Goal: Task Accomplishment & Management: Manage account settings

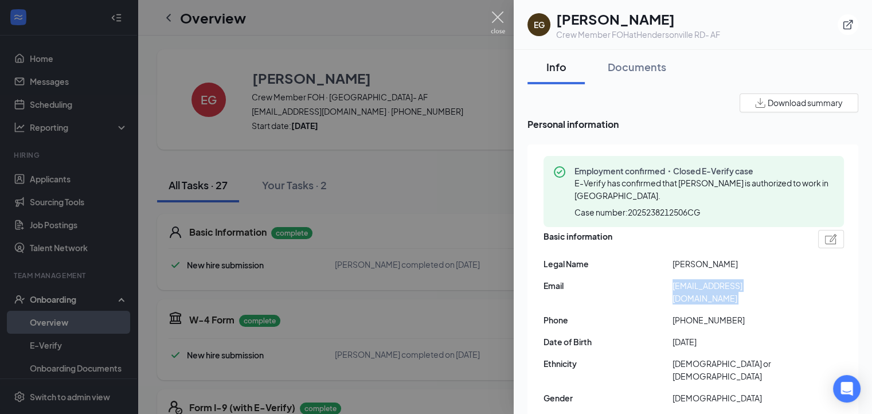
click at [503, 11] on img at bounding box center [498, 22] width 14 height 22
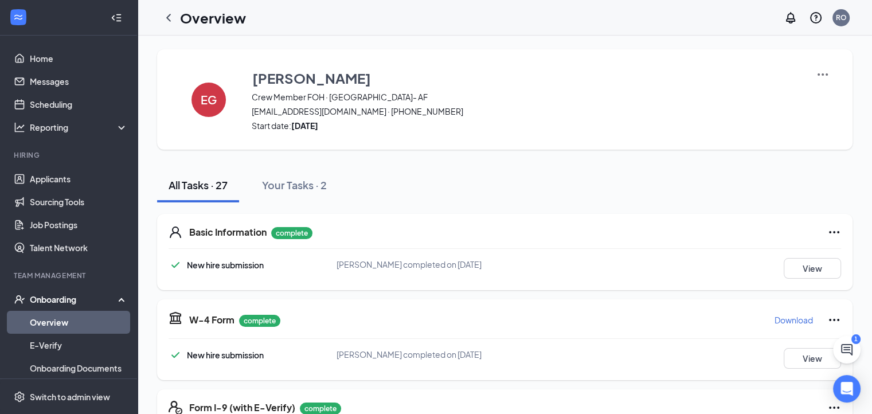
click at [50, 317] on link "Overview" at bounding box center [79, 322] width 98 height 23
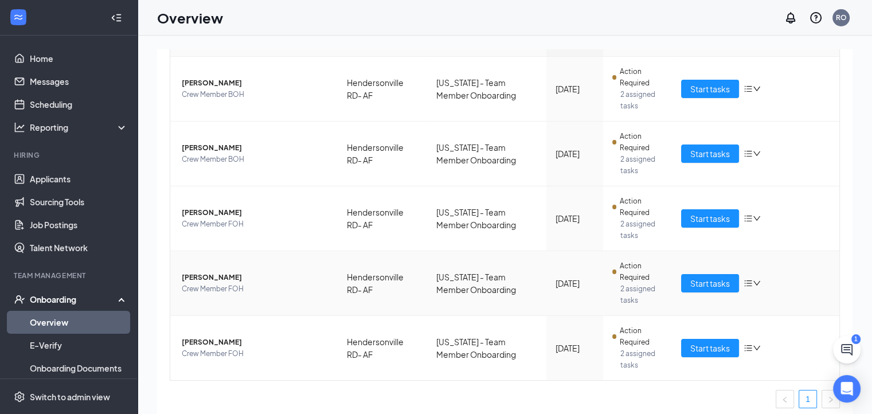
scroll to position [154, 0]
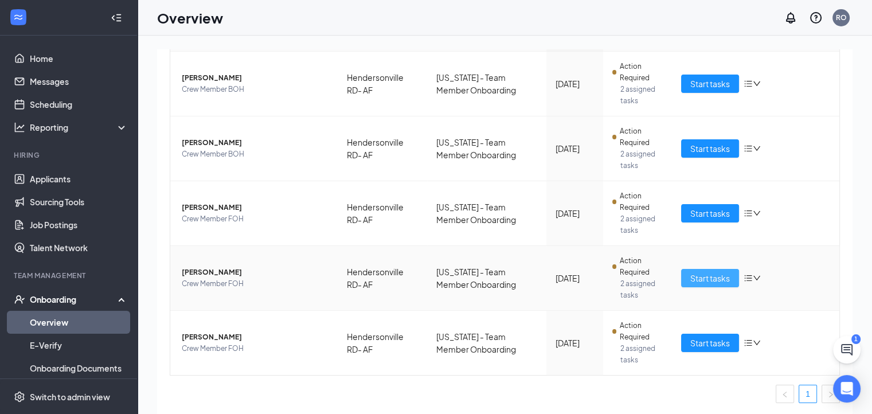
click at [707, 280] on span "Start tasks" at bounding box center [710, 278] width 40 height 13
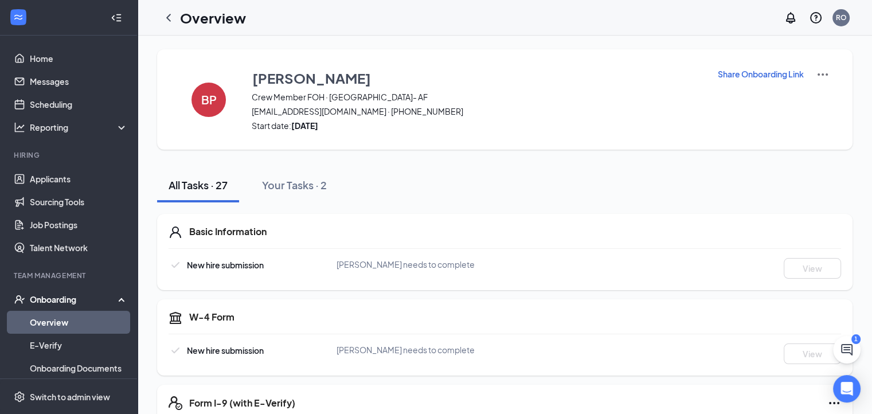
click at [781, 71] on p "Share Onboarding Link" at bounding box center [760, 73] width 86 height 11
type textarea "Hi [PERSON_NAME], This is a gentle reminder to complete your onboarding before …"
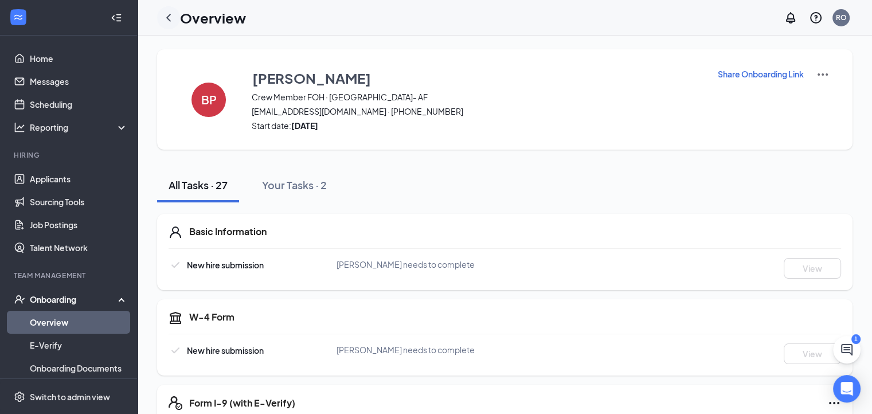
click at [172, 13] on icon "ChevronLeft" at bounding box center [169, 18] width 14 height 14
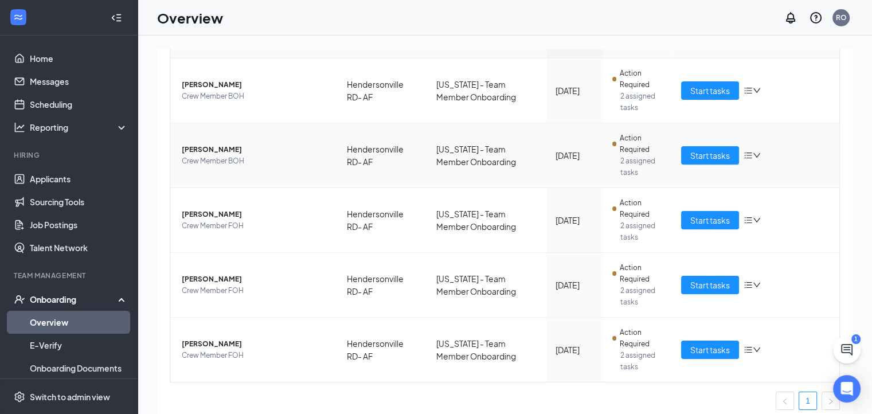
scroll to position [154, 0]
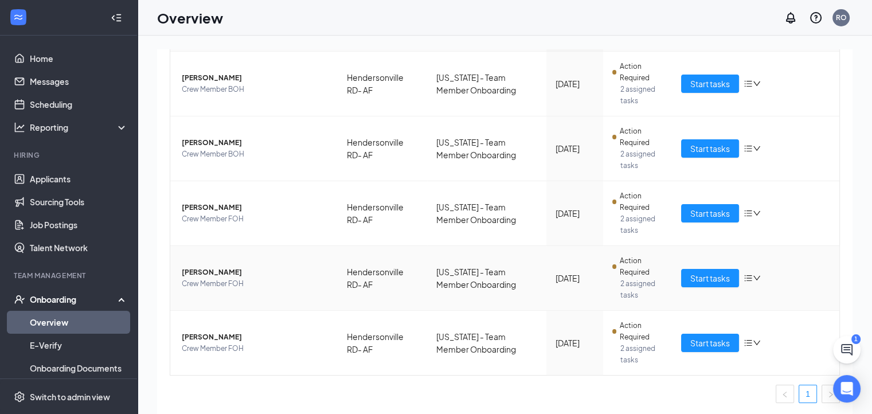
click at [207, 274] on span "[PERSON_NAME]" at bounding box center [255, 271] width 147 height 11
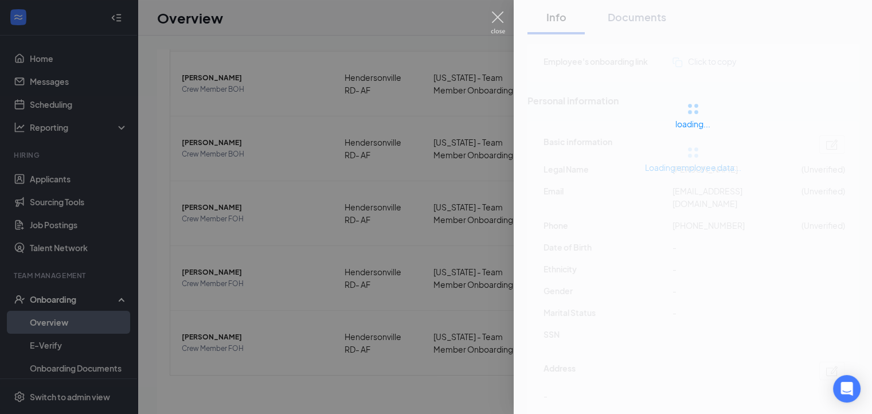
click at [498, 20] on img at bounding box center [498, 22] width 14 height 22
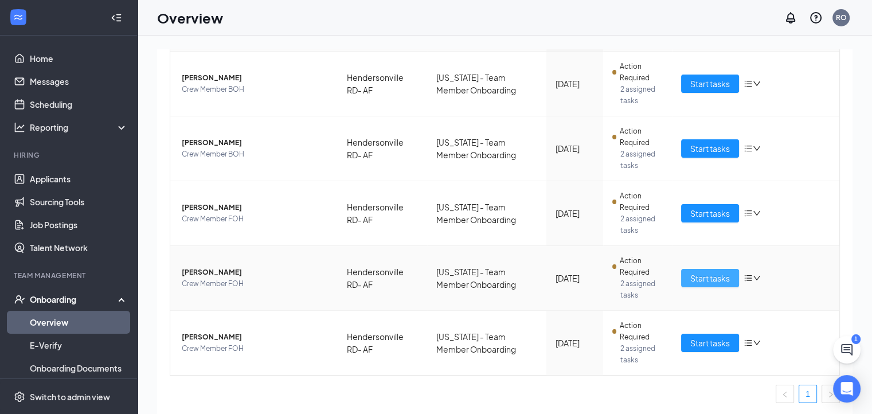
click at [696, 281] on span "Start tasks" at bounding box center [710, 278] width 40 height 13
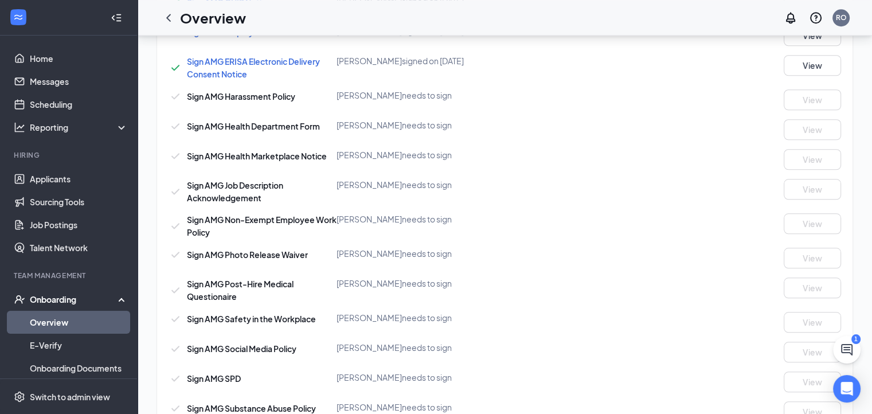
scroll to position [934, 0]
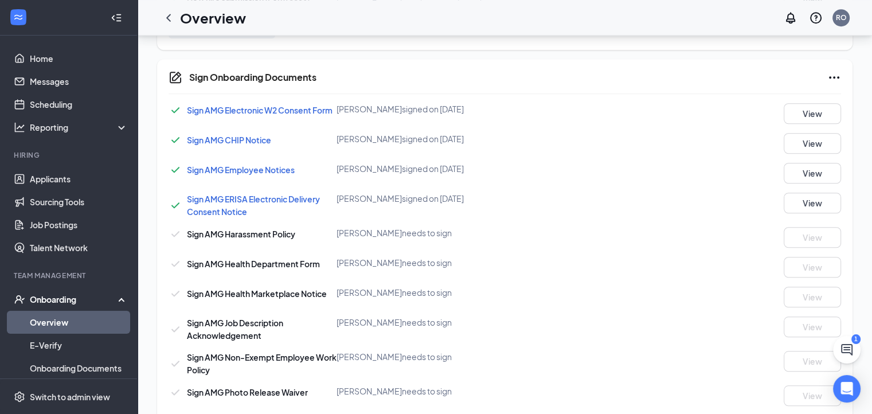
click at [167, 23] on icon "ChevronLeft" at bounding box center [169, 18] width 14 height 14
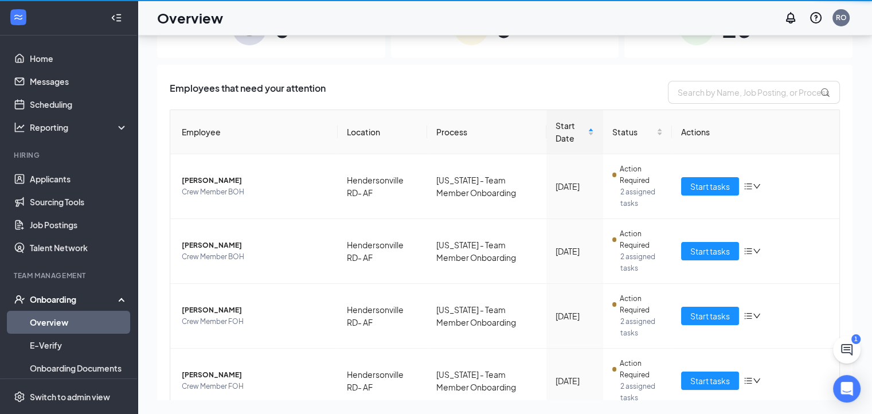
scroll to position [52, 0]
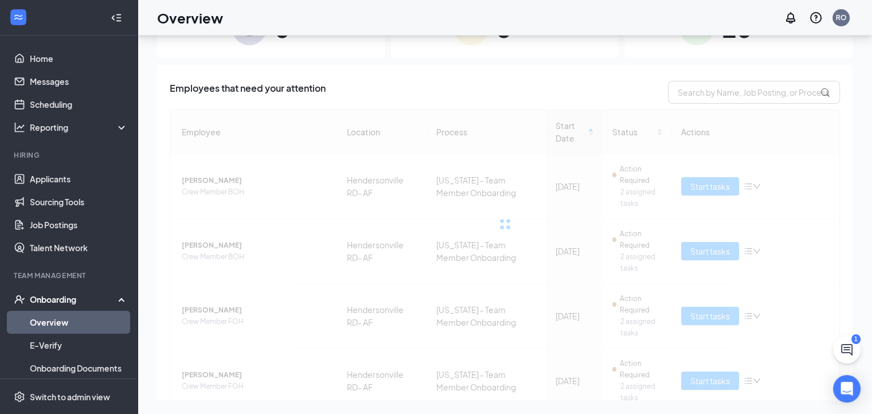
click at [205, 375] on div "Employee Location Process Start Date Status Actions [PERSON_NAME] Crew Member […" at bounding box center [505, 307] width 670 height 396
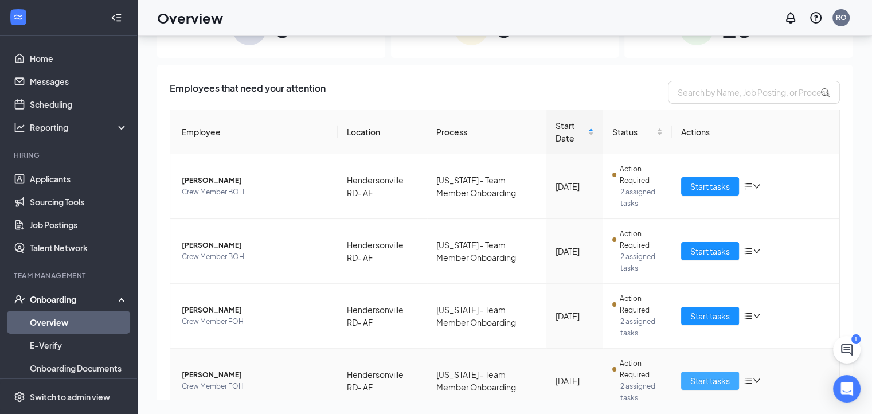
click at [696, 386] on span "Start tasks" at bounding box center [710, 380] width 40 height 13
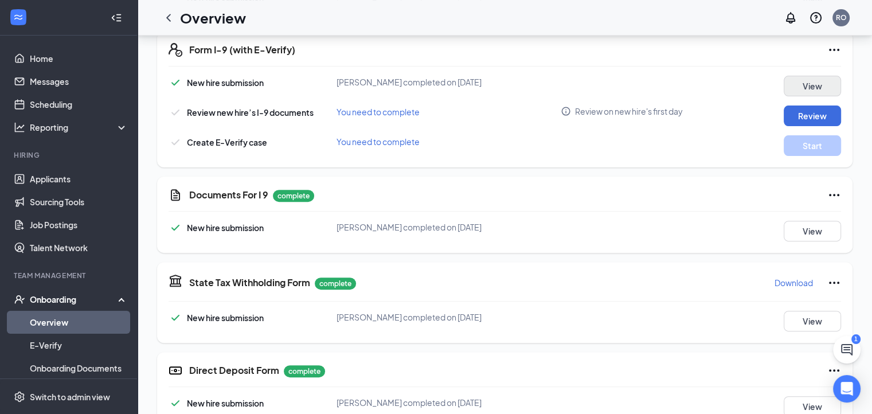
scroll to position [308, 0]
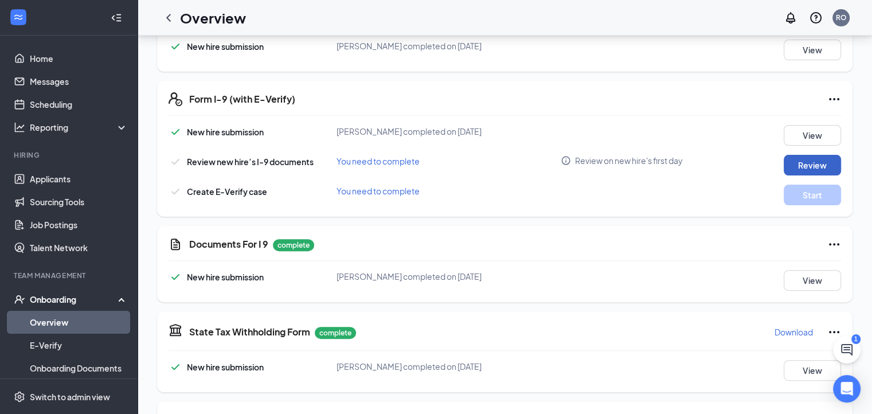
click at [793, 162] on button "Review" at bounding box center [811, 165] width 57 height 21
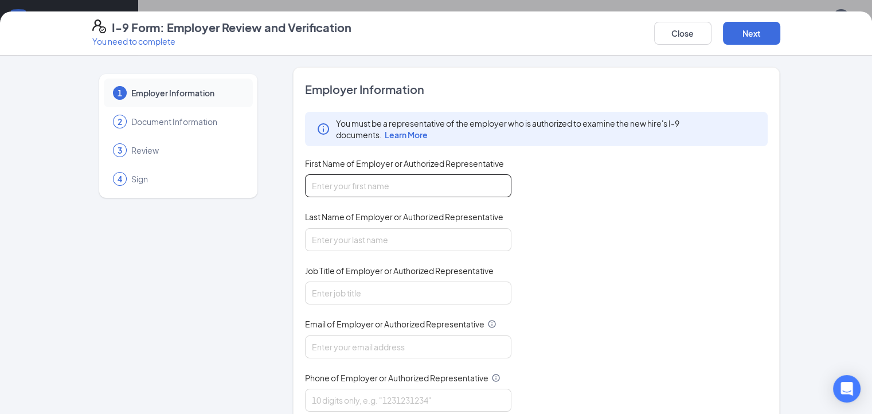
click at [424, 187] on input "First Name of Employer or Authorized Representative" at bounding box center [408, 185] width 206 height 23
type input "Rainy"
type input "[PERSON_NAME]"
click at [386, 179] on input "Rainy" at bounding box center [408, 185] width 206 height 23
type input "[PERSON_NAME]"
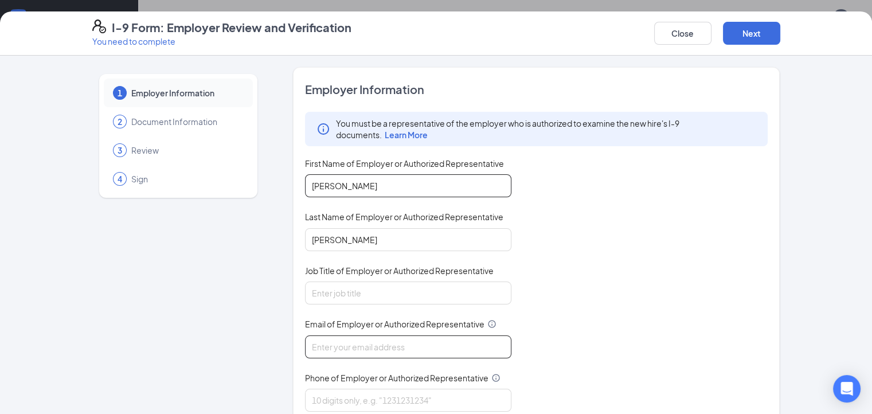
type input "[EMAIL_ADDRESS][DOMAIN_NAME]"
type input "8282772228"
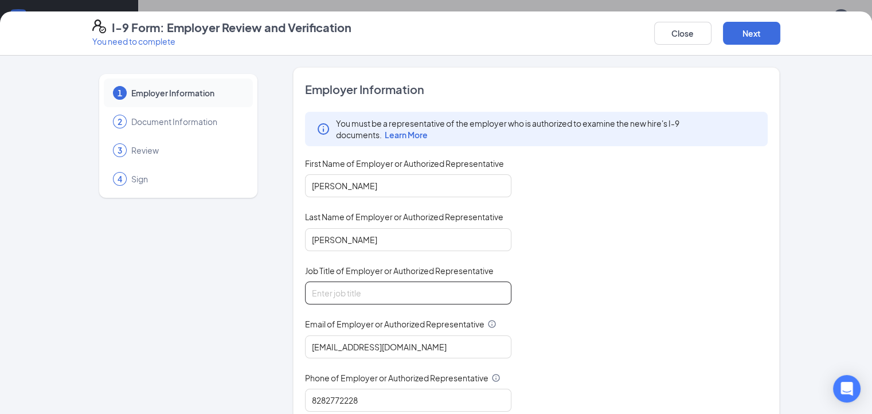
click at [347, 284] on input "Job Title of Employer or Authorized Representative" at bounding box center [408, 292] width 206 height 23
type input "gm"
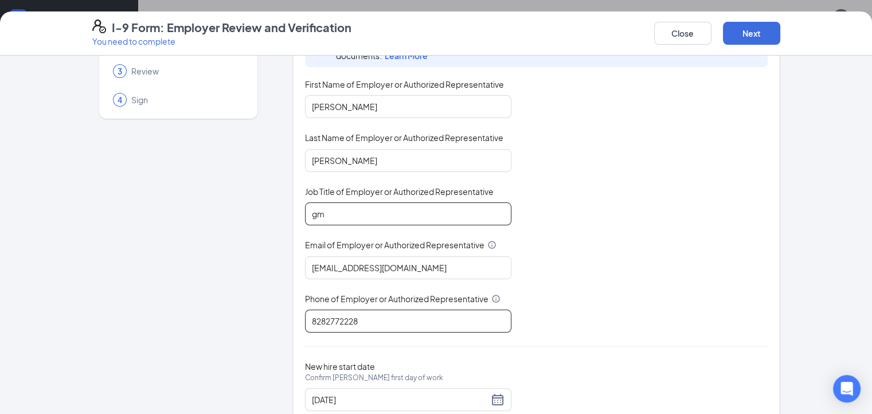
scroll to position [113, 0]
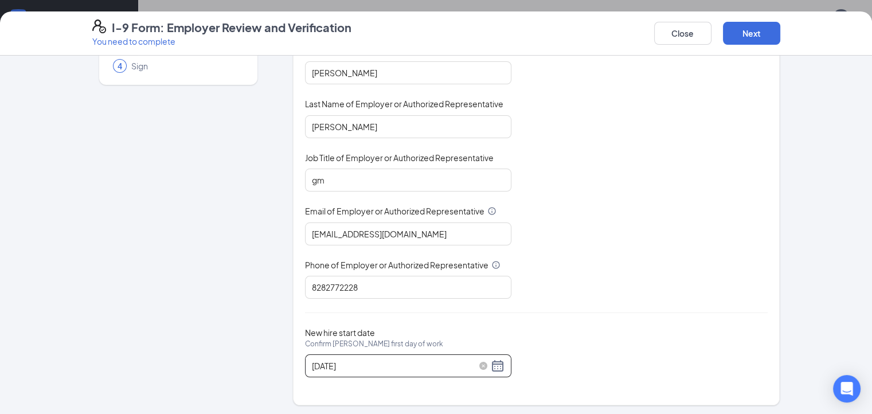
click at [466, 363] on div "[DATE]" at bounding box center [408, 366] width 193 height 14
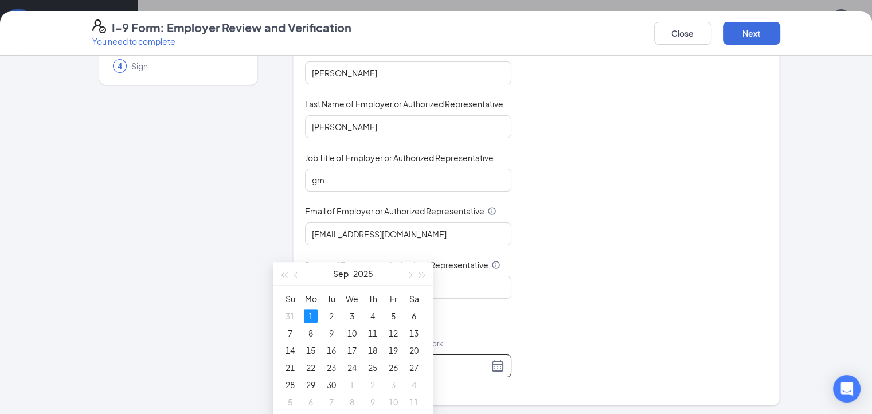
type input "[DATE]"
click at [305, 315] on div "1" at bounding box center [311, 316] width 14 height 14
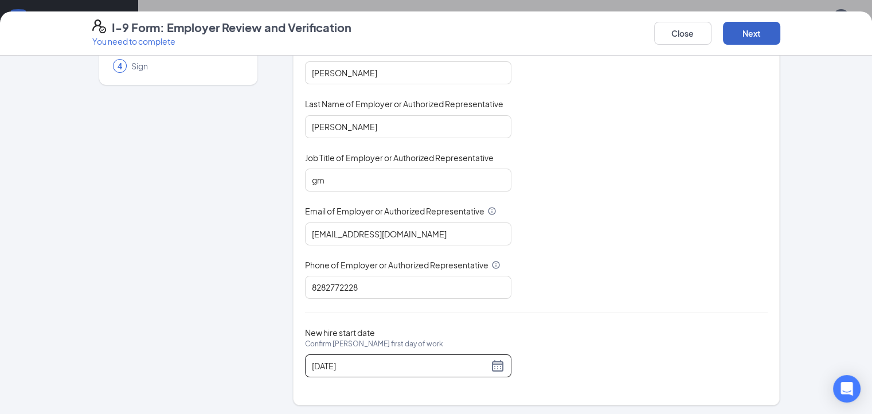
click at [780, 31] on button "Next" at bounding box center [751, 33] width 57 height 23
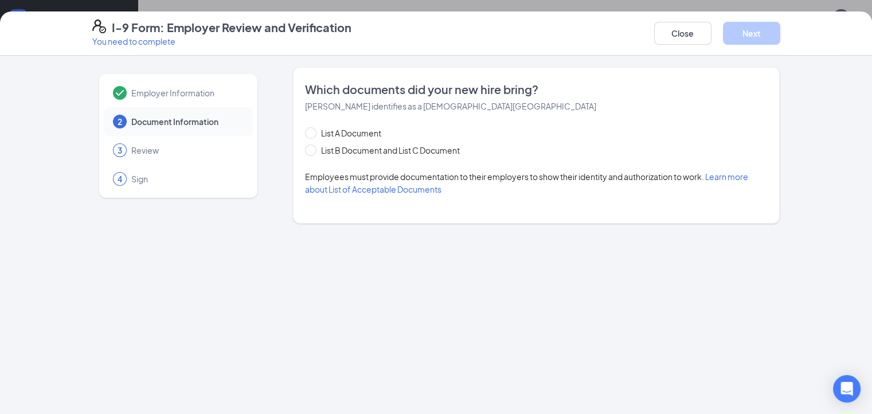
scroll to position [0, 0]
click at [316, 147] on span "List B Document and List C Document" at bounding box center [390, 150] width 148 height 13
click at [305, 147] on input "List B Document and List C Document" at bounding box center [309, 148] width 8 height 8
radio input "true"
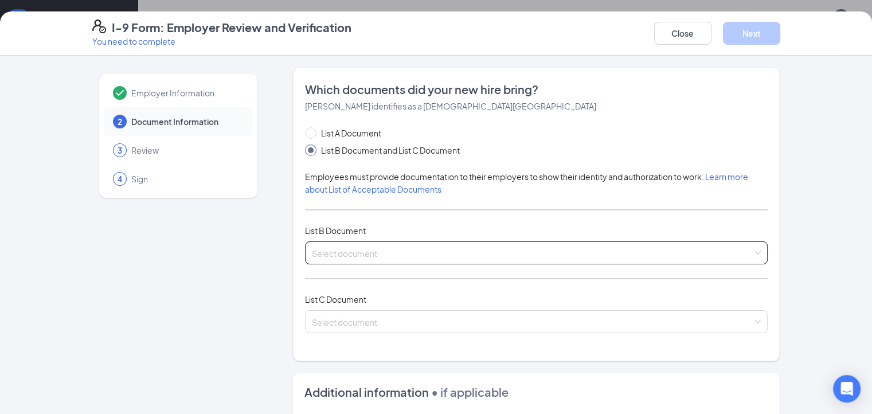
click at [305, 263] on div "Select document" at bounding box center [536, 252] width 463 height 23
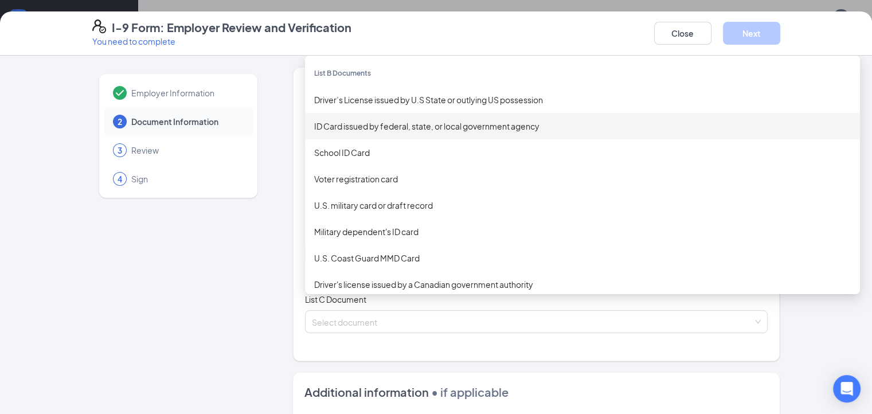
drag, startPoint x: 403, startPoint y: 127, endPoint x: 396, endPoint y: 129, distance: 7.6
click at [402, 127] on div "ID Card issued by federal, state, or local government agency" at bounding box center [582, 126] width 536 height 13
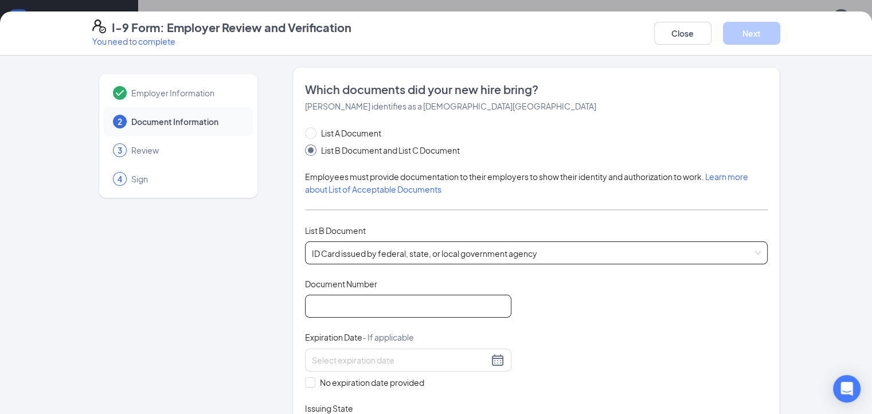
click at [367, 308] on input "Document Number" at bounding box center [408, 306] width 206 height 23
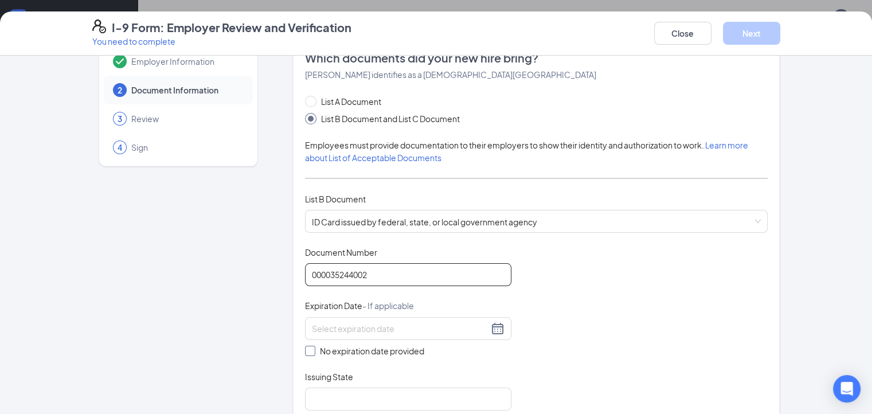
scroll to position [57, 0]
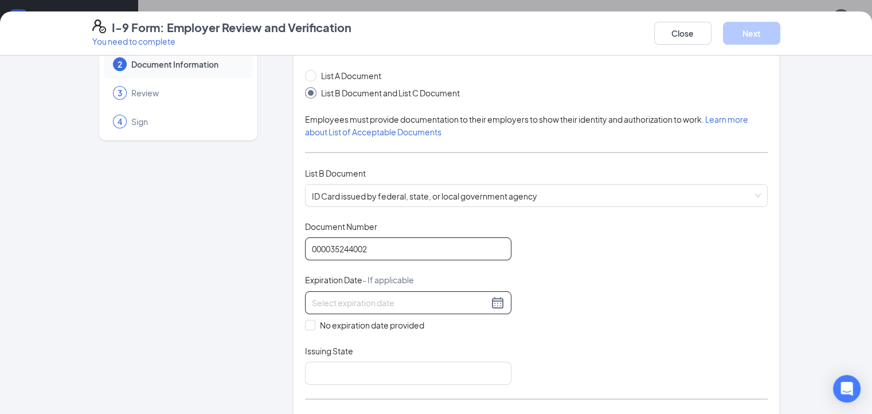
type input "000035244002"
click at [348, 303] on input at bounding box center [400, 302] width 177 height 13
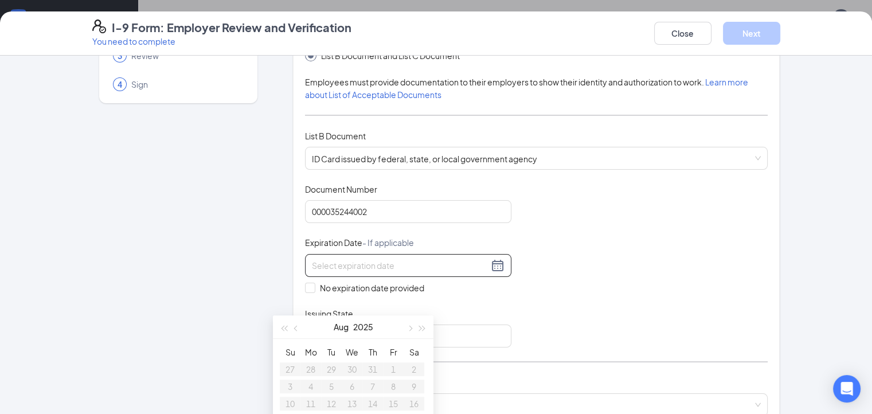
scroll to position [115, 0]
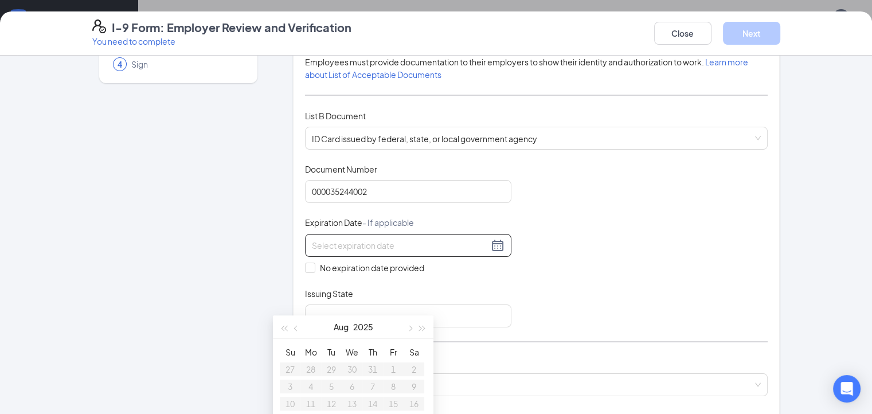
drag, startPoint x: 393, startPoint y: 254, endPoint x: 387, endPoint y: 245, distance: 11.3
click at [394, 252] on div at bounding box center [408, 245] width 206 height 23
click at [387, 243] on input at bounding box center [400, 245] width 177 height 13
click at [69, 294] on div "Employer Information 2 Document Information 3 Review 4 Sign Which documents did…" at bounding box center [436, 333] width 734 height 763
click at [312, 239] on input at bounding box center [400, 245] width 177 height 13
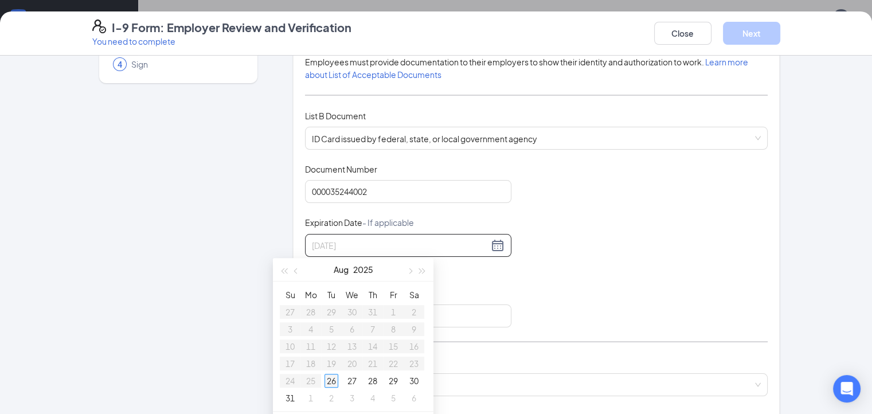
click at [329, 381] on div "26" at bounding box center [331, 381] width 14 height 14
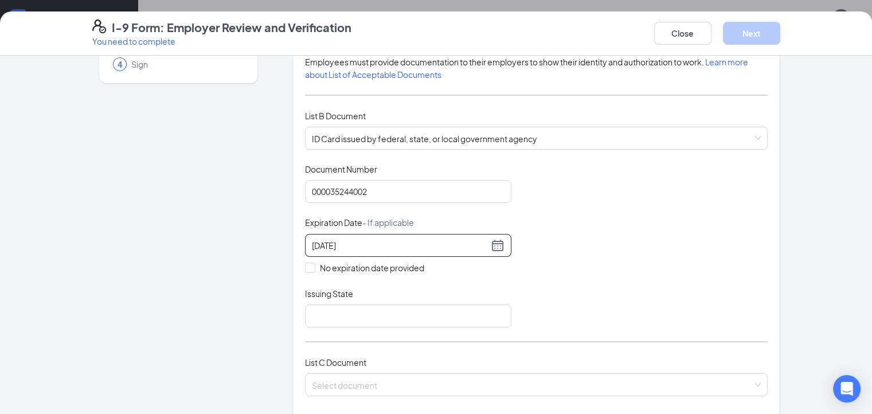
click at [349, 228] on div "Expiration Date - If applicable" at bounding box center [408, 225] width 206 height 17
click at [341, 243] on input "[DATE]" at bounding box center [400, 245] width 177 height 13
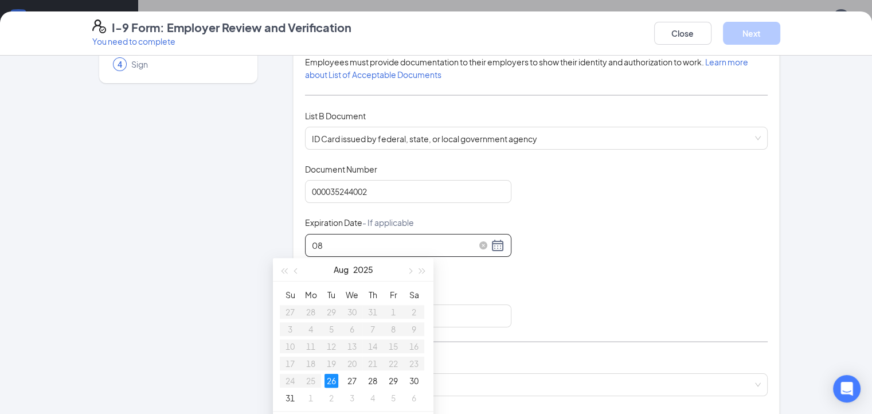
type input "0"
click at [308, 360] on div "20" at bounding box center [311, 363] width 14 height 14
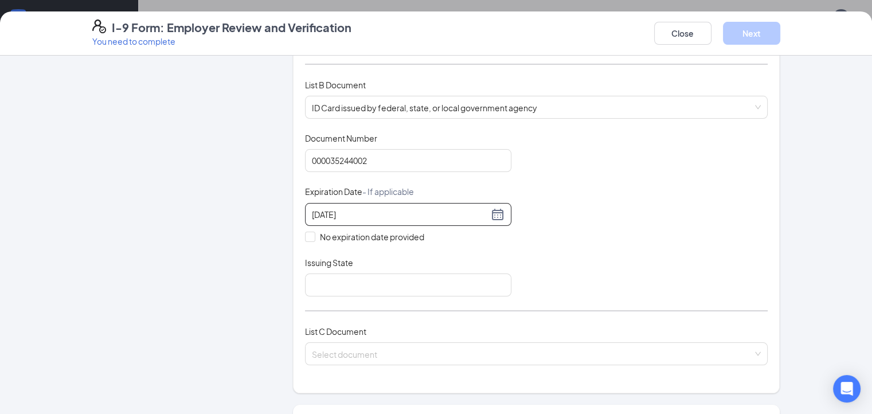
scroll to position [172, 0]
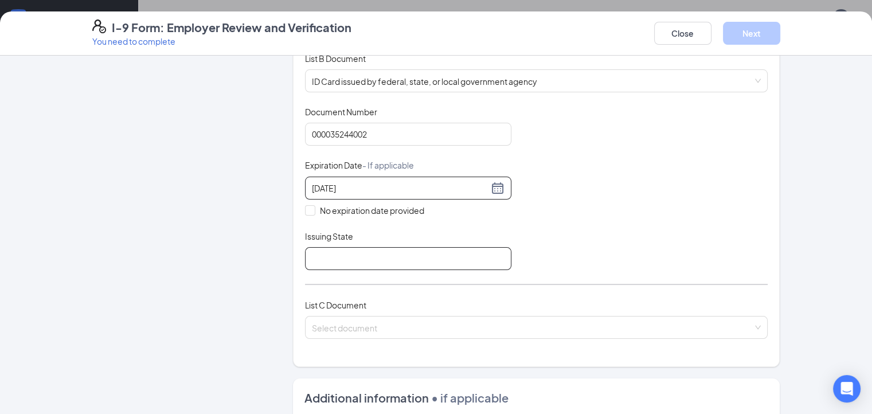
type input "[DATE]"
click at [337, 252] on input "Issuing State" at bounding box center [408, 258] width 206 height 23
type input "[US_STATE]"
click at [312, 311] on div "List C Document Select document" at bounding box center [536, 326] width 463 height 54
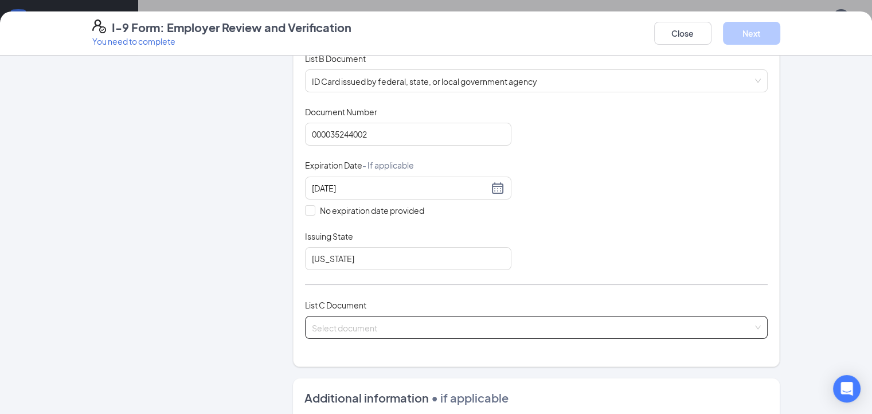
click at [312, 316] on input "search" at bounding box center [532, 324] width 441 height 17
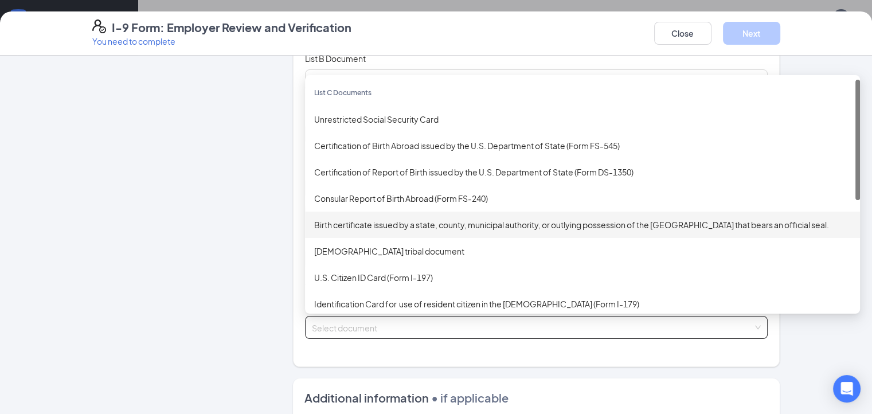
click at [365, 223] on div "Birth certificate issued by a state, county, municipal authority, or outlying p…" at bounding box center [582, 224] width 536 height 13
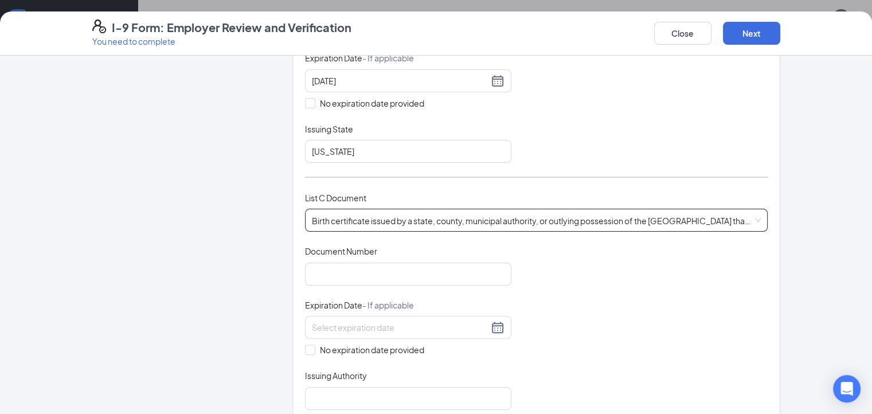
scroll to position [287, 0]
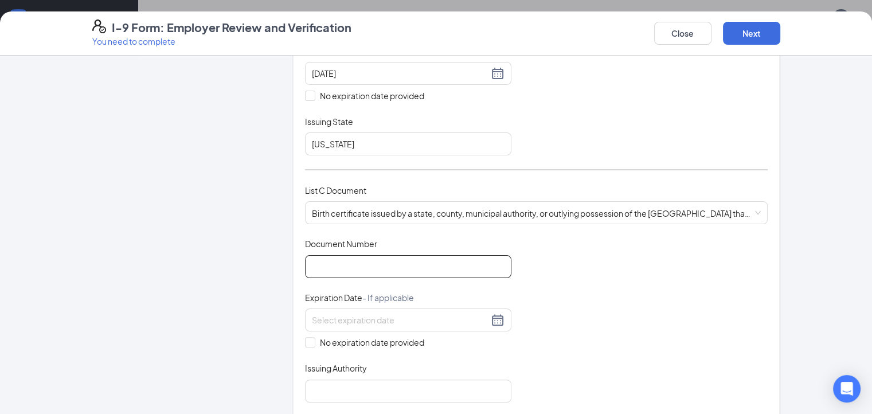
click at [339, 268] on input "Document Number" at bounding box center [408, 266] width 206 height 23
type input "199300003937"
click at [305, 339] on input "No expiration date provided" at bounding box center [309, 341] width 8 height 8
checkbox input "true"
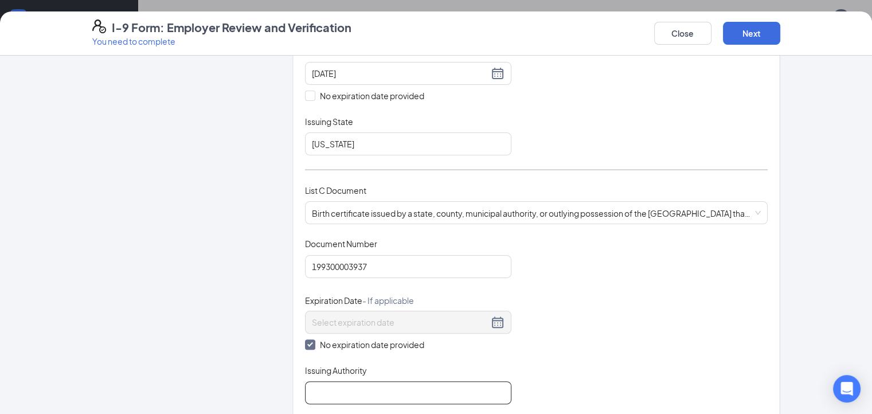
click at [305, 381] on input "Issuing Authority" at bounding box center [408, 392] width 206 height 23
type input "Nc"
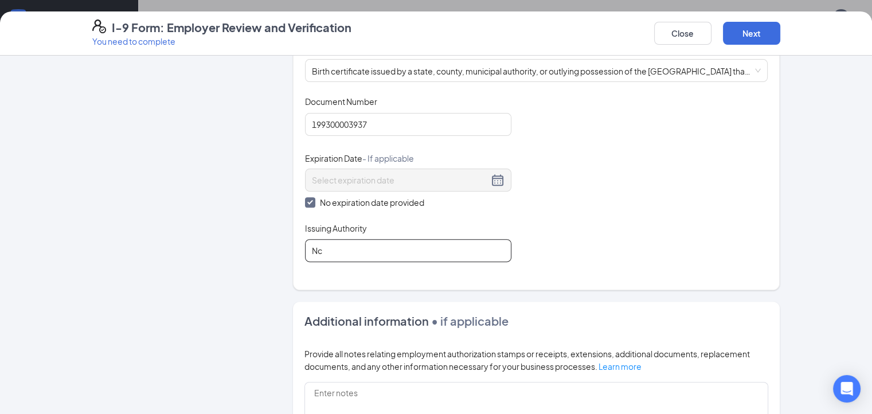
scroll to position [458, 0]
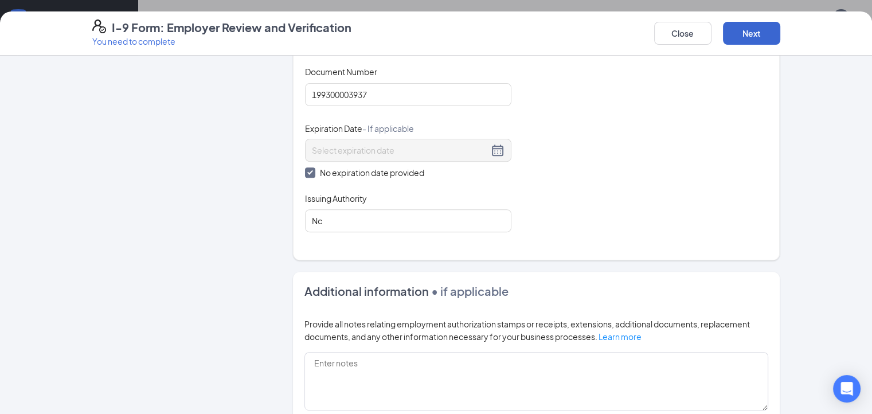
click at [823, 26] on div "I-9 Form: Employer Review and Verification You need to complete Close Next" at bounding box center [436, 33] width 872 height 44
drag, startPoint x: 823, startPoint y: 26, endPoint x: 824, endPoint y: 36, distance: 10.4
click at [780, 35] on button "Next" at bounding box center [751, 33] width 57 height 23
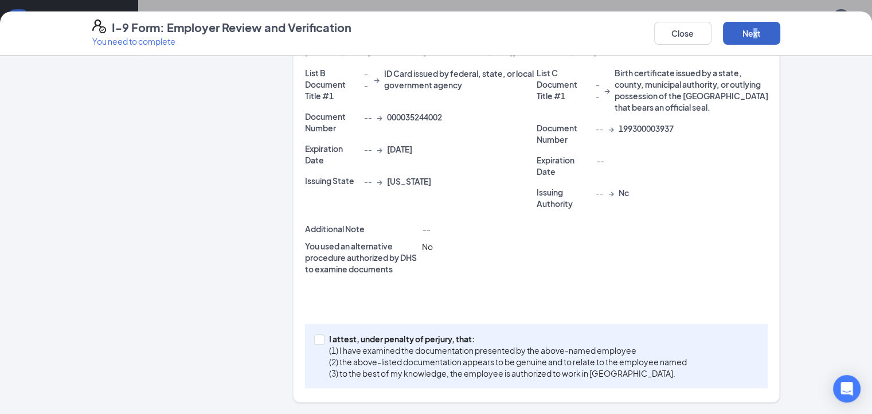
scroll to position [247, 0]
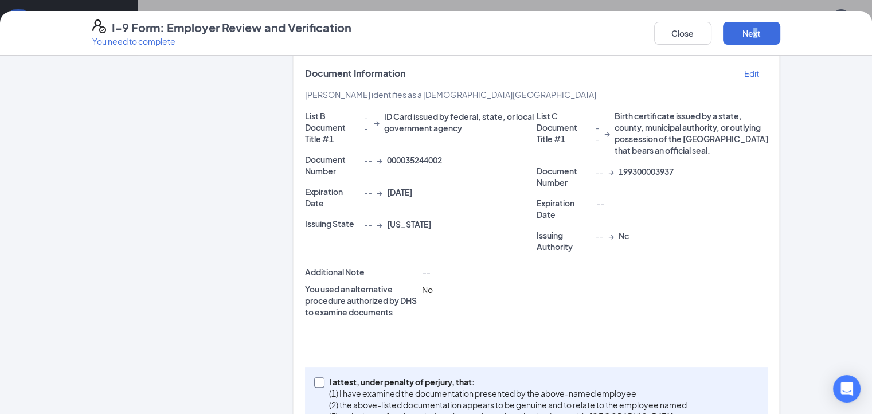
click at [314, 377] on input "I attest, under penalty of [PERSON_NAME], that: (1) I have examined the documen…" at bounding box center [318, 381] width 8 height 8
checkbox input "true"
click at [780, 33] on button "Next" at bounding box center [751, 33] width 57 height 23
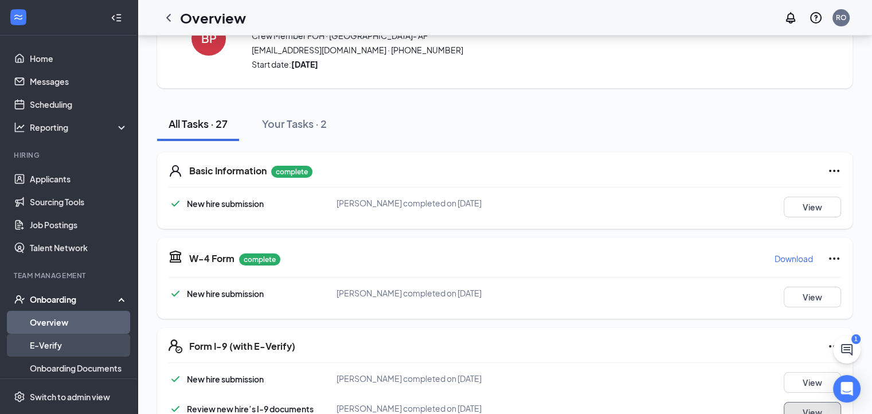
scroll to position [0, 0]
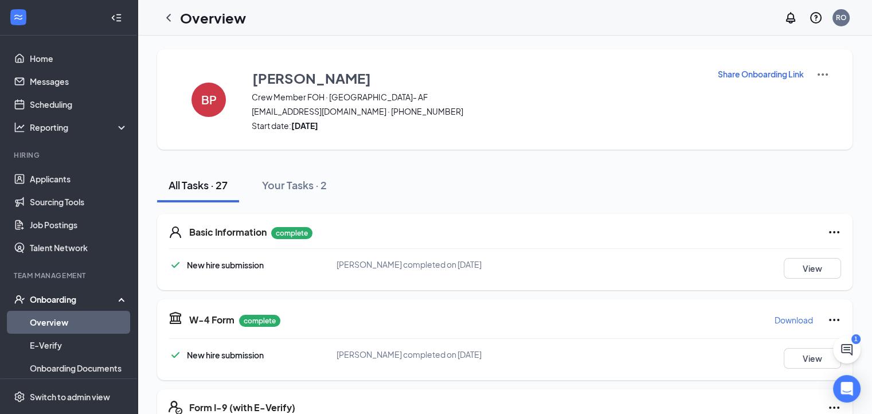
click at [53, 315] on link "Overview" at bounding box center [79, 322] width 98 height 23
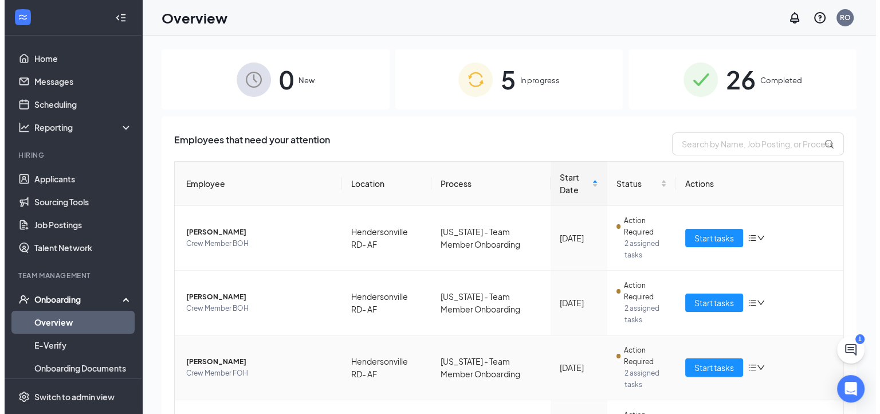
scroll to position [154, 0]
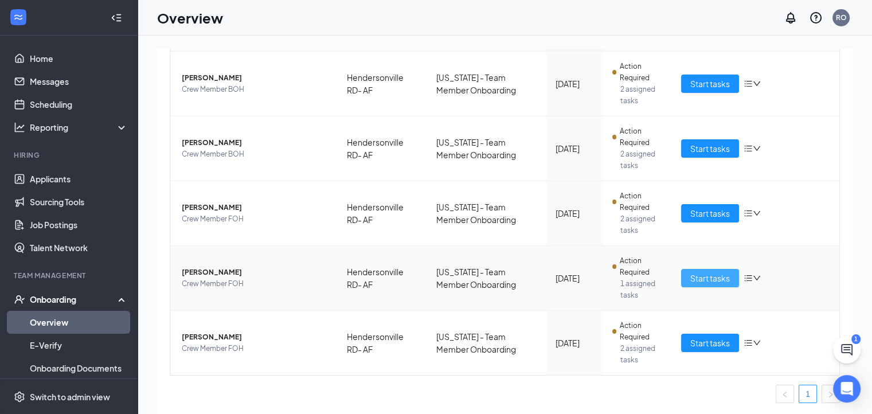
click at [706, 276] on span "Start tasks" at bounding box center [710, 278] width 40 height 13
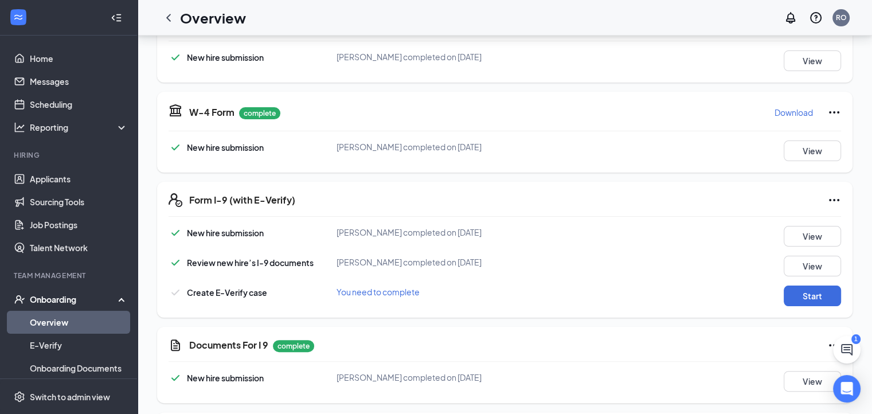
scroll to position [229, 0]
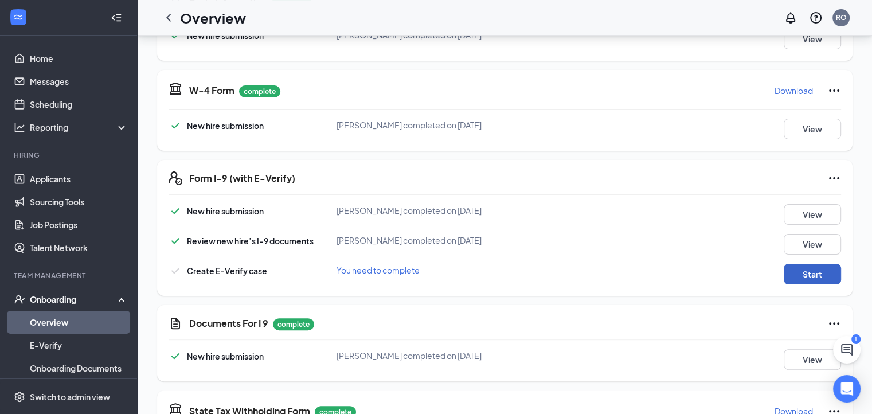
click at [812, 266] on button "Start" at bounding box center [811, 274] width 57 height 21
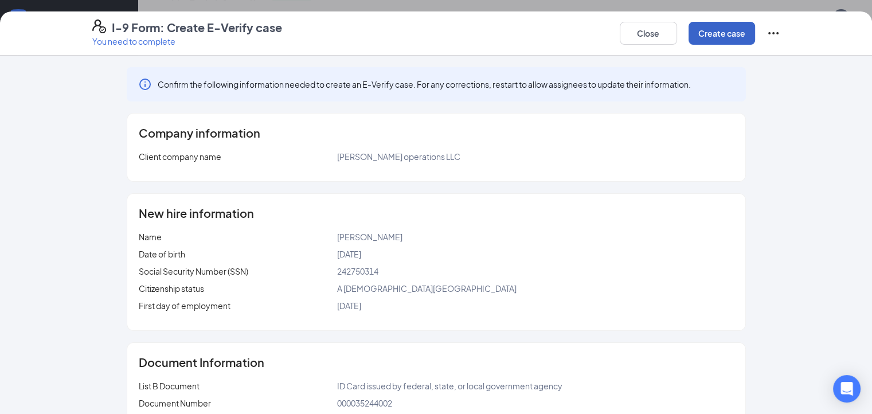
click at [755, 29] on button "Create case" at bounding box center [721, 33] width 66 height 23
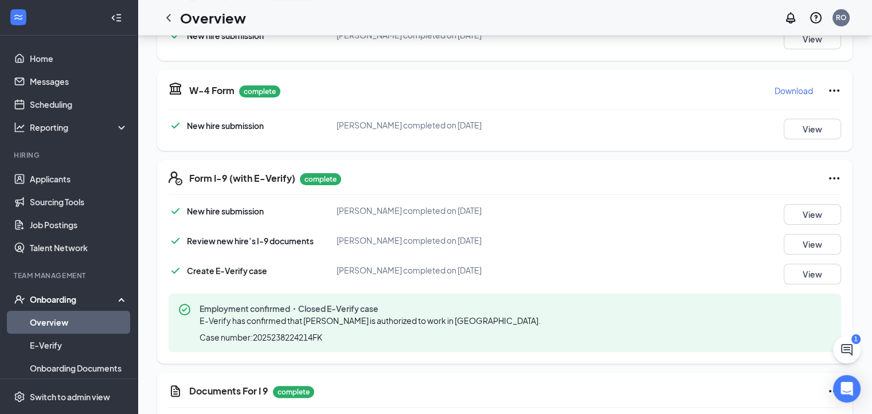
click at [66, 317] on link "Overview" at bounding box center [79, 322] width 98 height 23
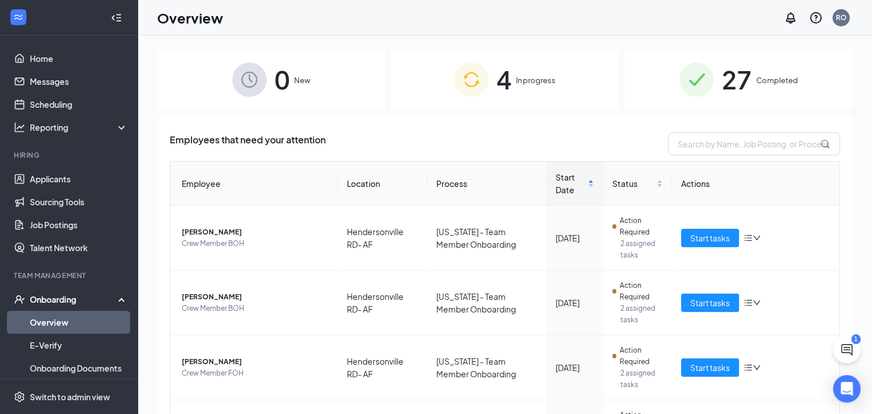
click at [694, 61] on div "27 Completed" at bounding box center [738, 79] width 228 height 60
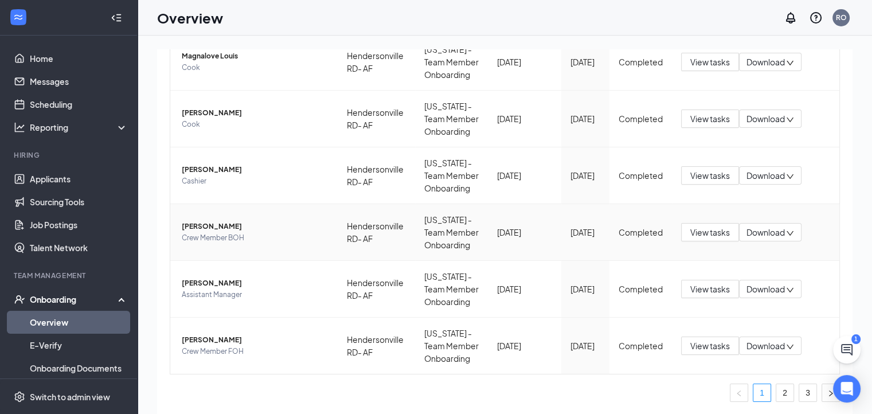
scroll to position [649, 0]
click at [777, 396] on link "2" at bounding box center [784, 392] width 17 height 17
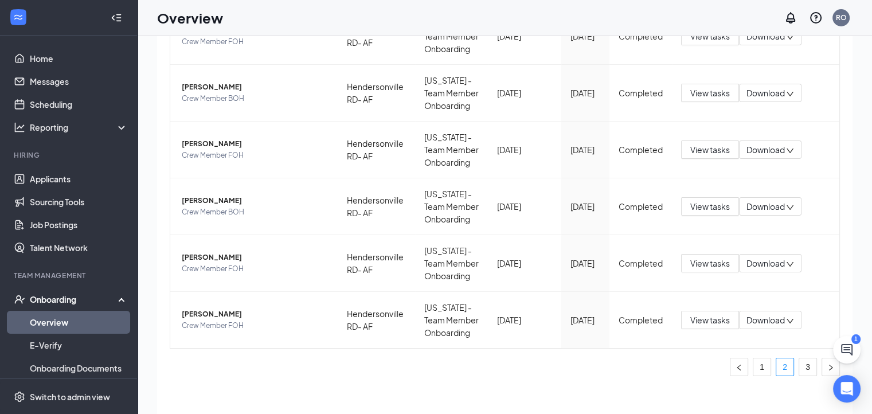
scroll to position [52, 0]
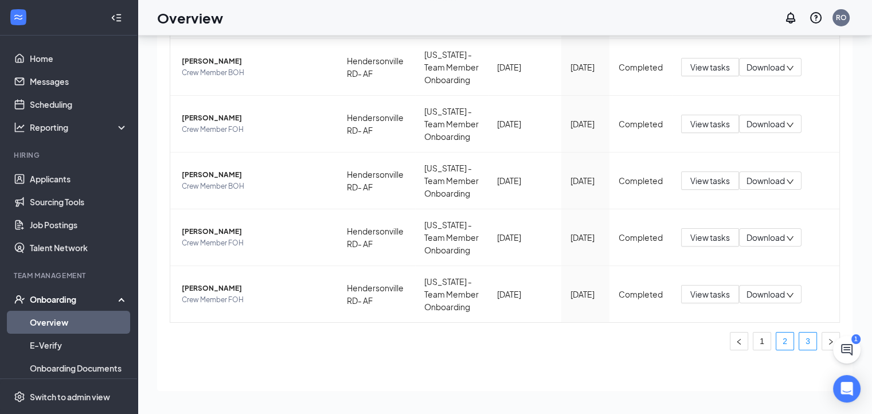
click at [800, 335] on link "3" at bounding box center [807, 340] width 17 height 17
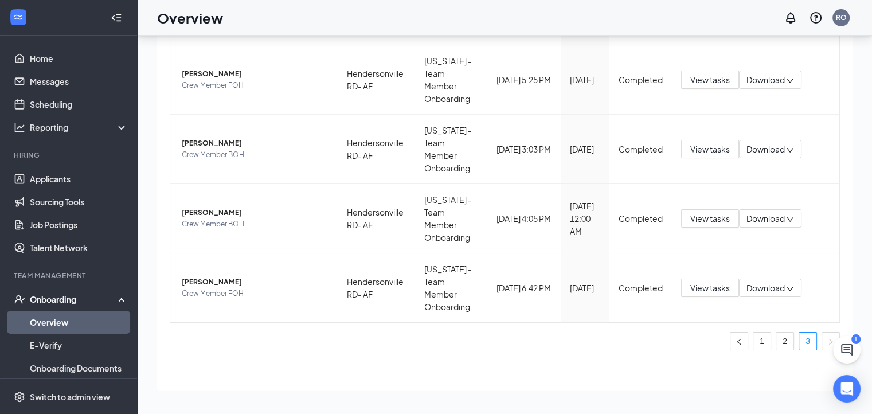
scroll to position [404, 0]
click at [230, 276] on span "[PERSON_NAME]" at bounding box center [255, 281] width 147 height 11
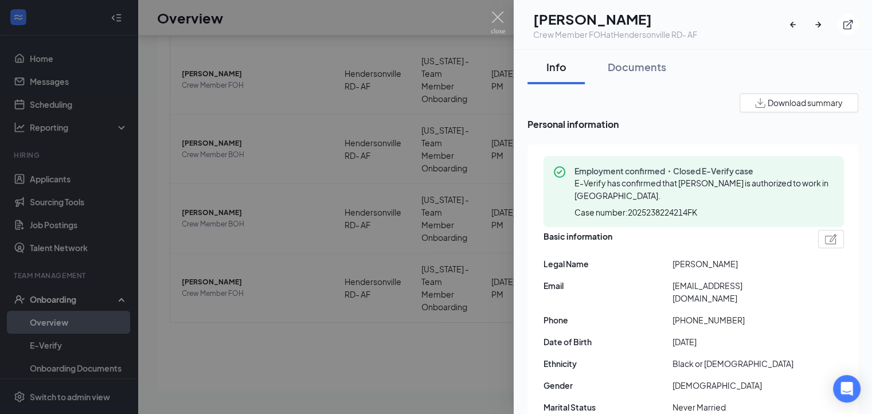
scroll to position [57, 0]
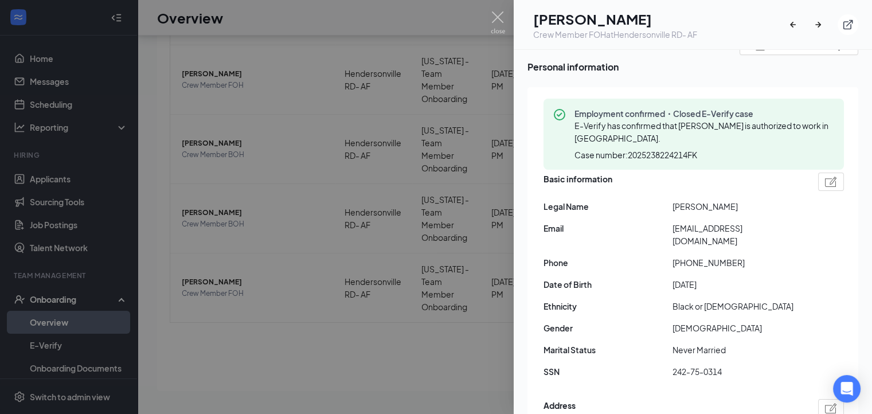
click at [502, 9] on div at bounding box center [436, 207] width 872 height 414
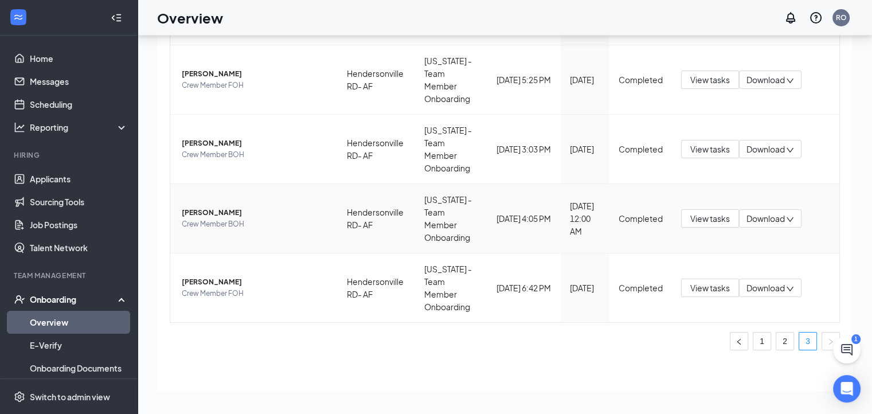
click at [496, 17] on div "Overview RO" at bounding box center [505, 18] width 734 height 36
click at [222, 218] on span "Crew Member BOH" at bounding box center [255, 223] width 147 height 11
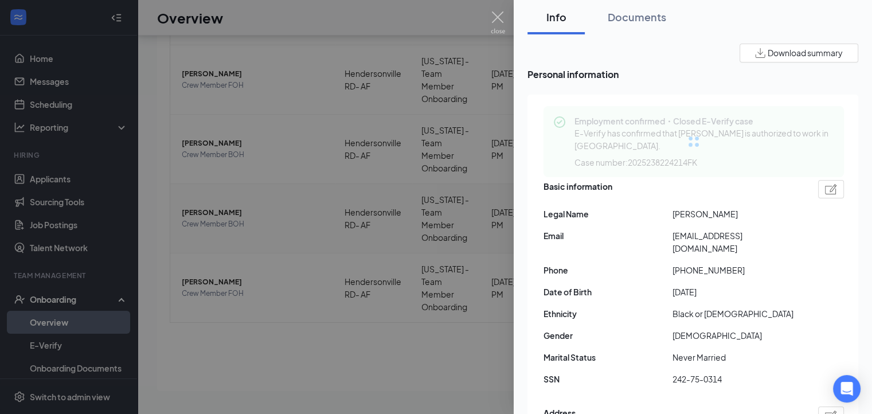
click at [218, 193] on div at bounding box center [436, 207] width 872 height 414
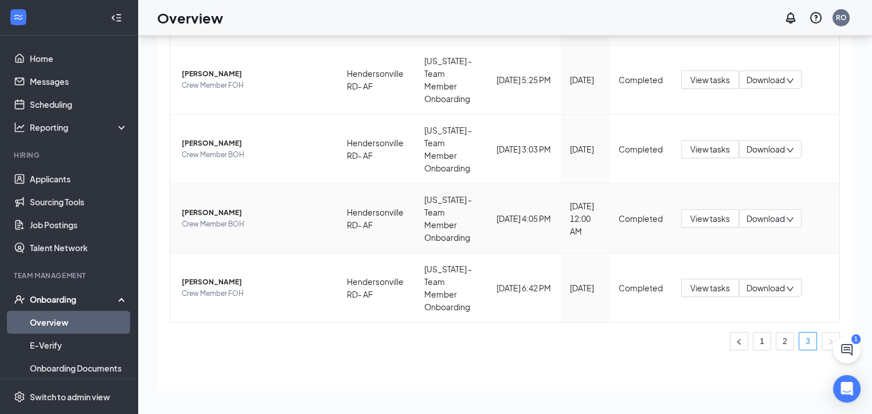
click at [204, 207] on span "[PERSON_NAME]" at bounding box center [255, 212] width 147 height 11
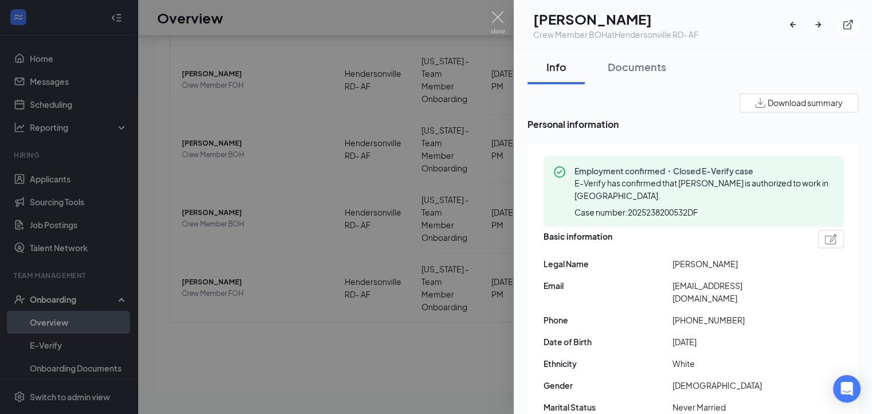
scroll to position [115, 0]
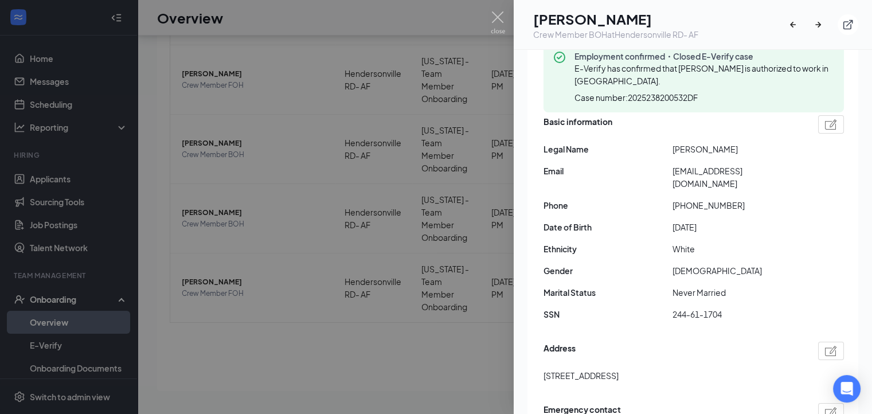
click at [497, 14] on img at bounding box center [498, 22] width 14 height 22
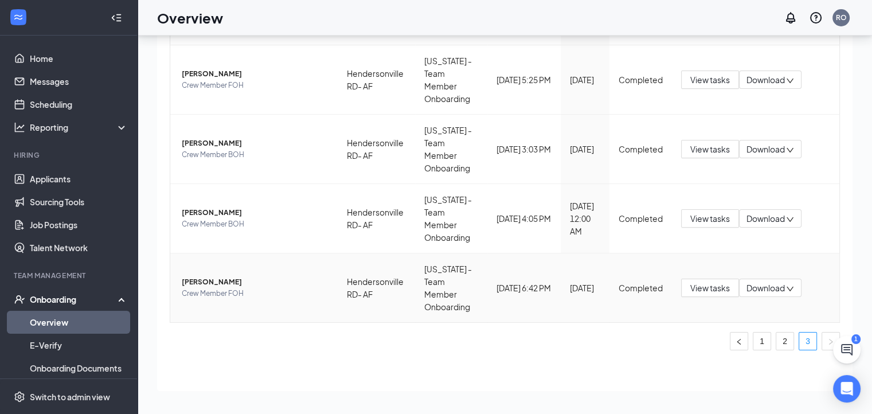
click at [221, 277] on span "[PERSON_NAME]" at bounding box center [255, 281] width 147 height 11
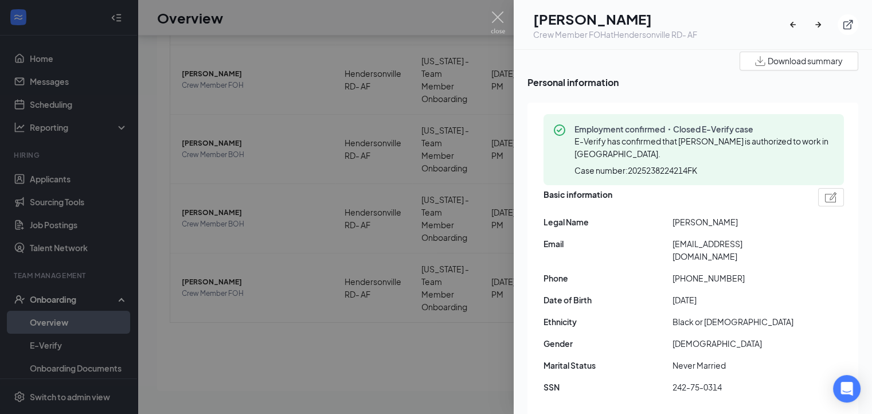
scroll to position [57, 0]
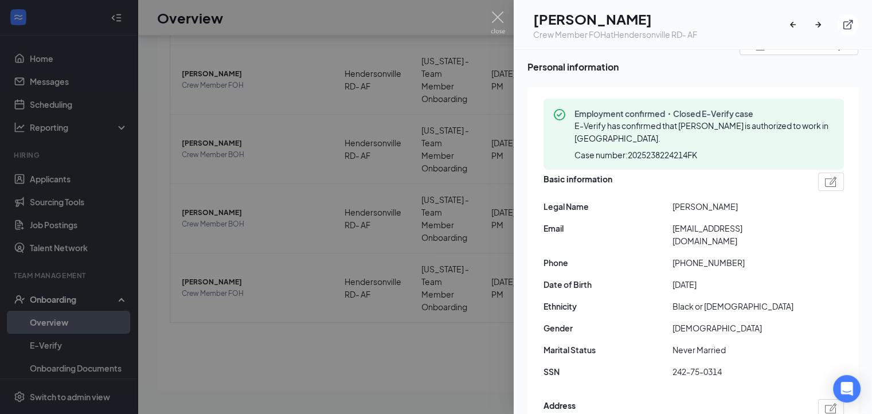
click at [706, 230] on span "[EMAIL_ADDRESS][DOMAIN_NAME]" at bounding box center [736, 234] width 129 height 25
click at [707, 228] on span "[EMAIL_ADDRESS][DOMAIN_NAME]" at bounding box center [736, 234] width 129 height 25
click at [723, 227] on span "[EMAIL_ADDRESS][DOMAIN_NAME]" at bounding box center [736, 234] width 129 height 25
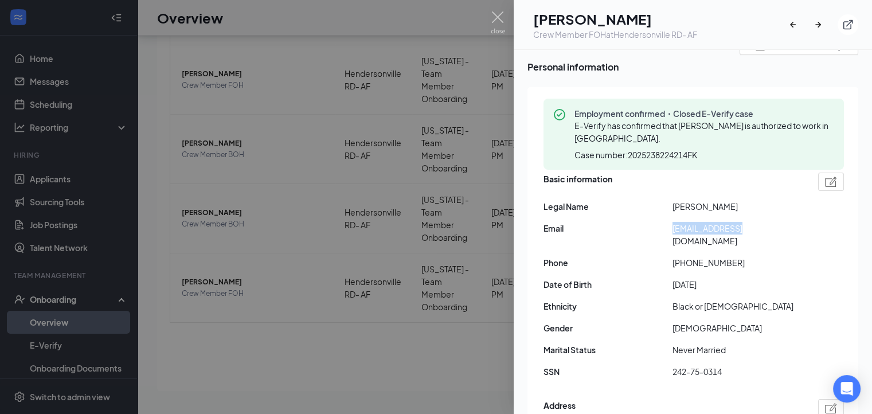
click at [723, 227] on span "[EMAIL_ADDRESS][DOMAIN_NAME]" at bounding box center [736, 234] width 129 height 25
click at [724, 227] on span "[EMAIL_ADDRESS][DOMAIN_NAME]" at bounding box center [736, 234] width 129 height 25
copy span "[EMAIL_ADDRESS][DOMAIN_NAME]"
click at [512, 13] on div at bounding box center [436, 207] width 872 height 414
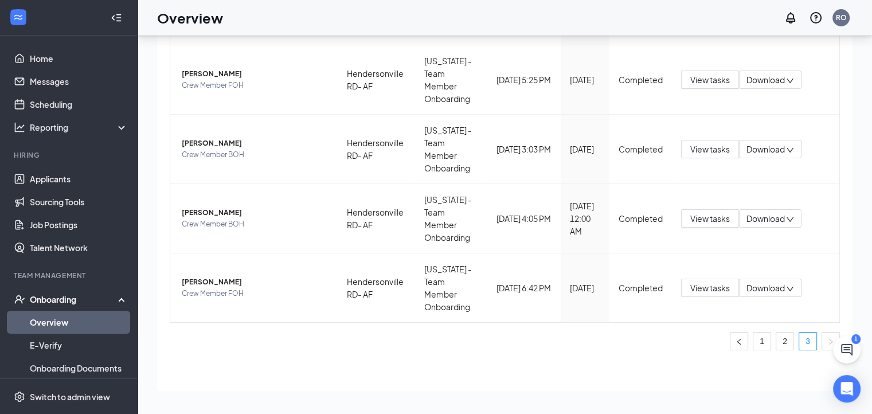
click at [504, 17] on div "Overview RO" at bounding box center [505, 18] width 734 height 36
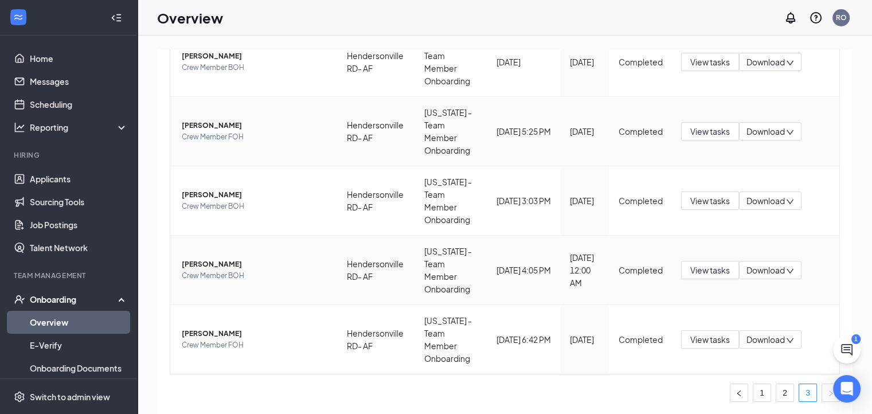
scroll to position [404, 0]
click at [72, 53] on link "Home" at bounding box center [79, 58] width 98 height 23
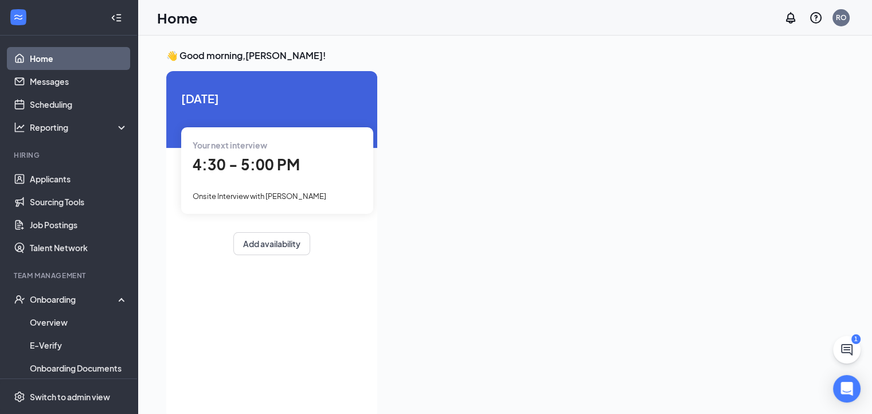
click at [482, 297] on div at bounding box center [614, 241] width 457 height 340
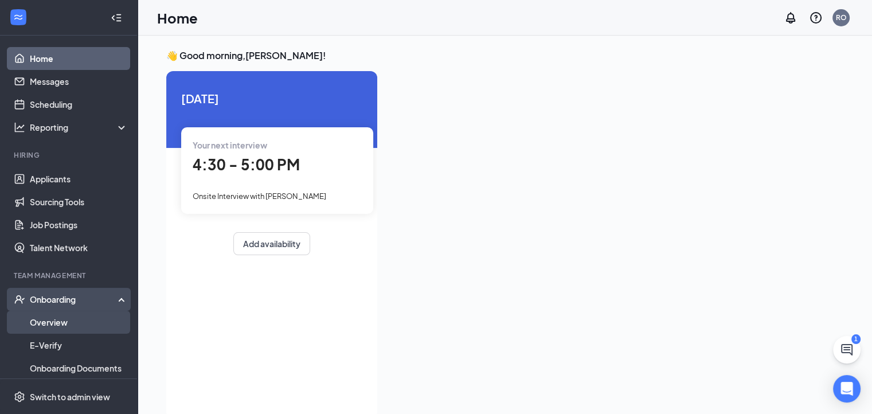
click at [69, 313] on link "Overview" at bounding box center [79, 322] width 98 height 23
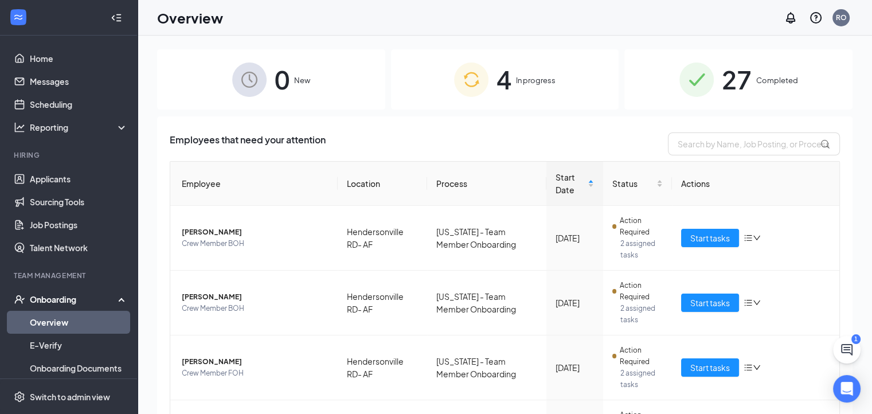
click at [501, 90] on span "4" at bounding box center [503, 80] width 15 height 40
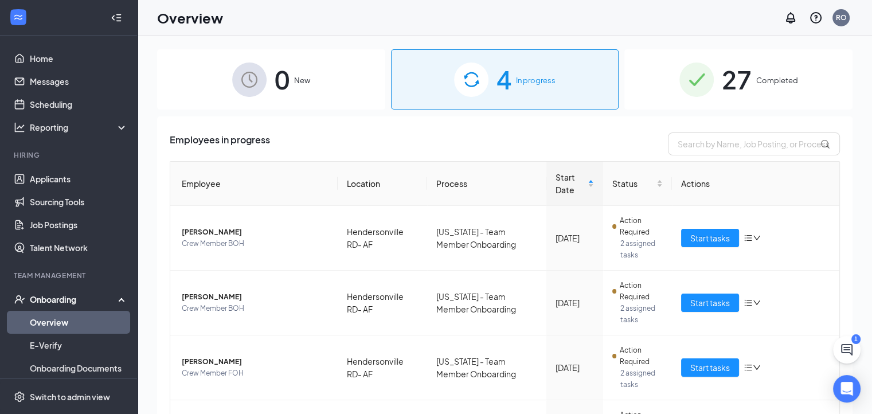
click at [660, 74] on div "27 Completed" at bounding box center [738, 79] width 228 height 60
